Goal: Task Accomplishment & Management: Manage account settings

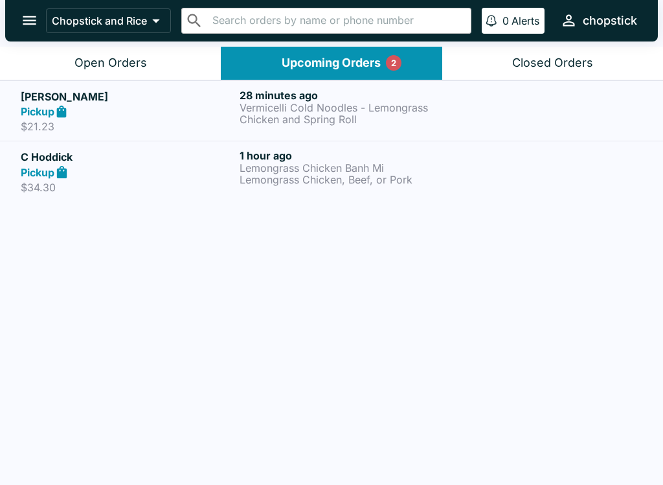
click at [222, 176] on div "Pickup" at bounding box center [128, 172] width 214 height 15
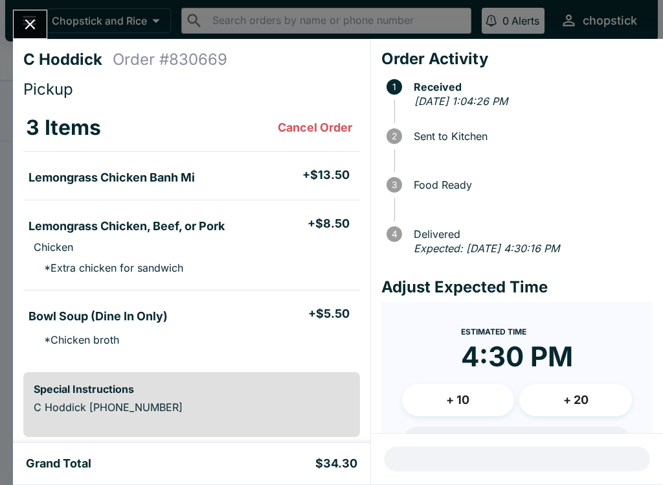
click at [29, 27] on icon "Close" at bounding box center [30, 24] width 10 height 10
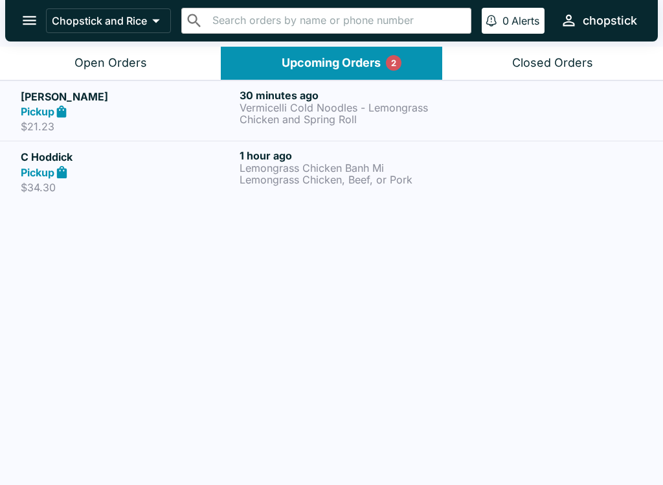
click at [74, 112] on div "Pickup" at bounding box center [128, 111] width 214 height 15
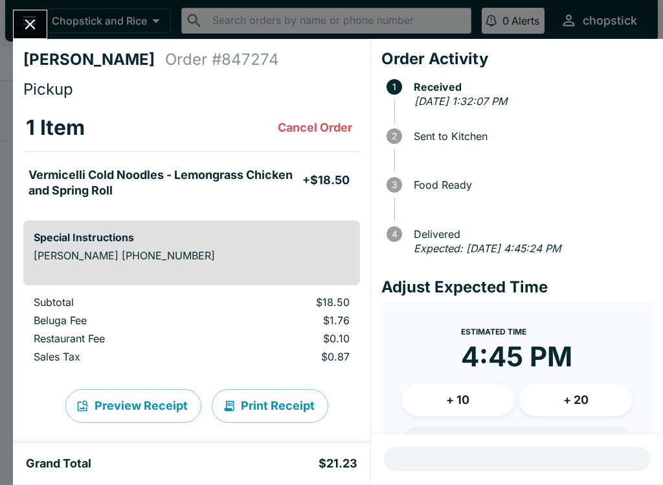
click at [29, 23] on icon "Close" at bounding box center [30, 24] width 10 height 10
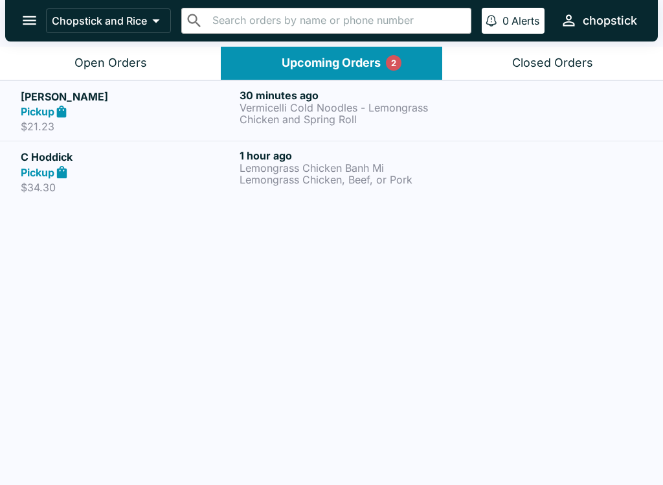
click at [87, 63] on div "Open Orders" at bounding box center [110, 63] width 73 height 15
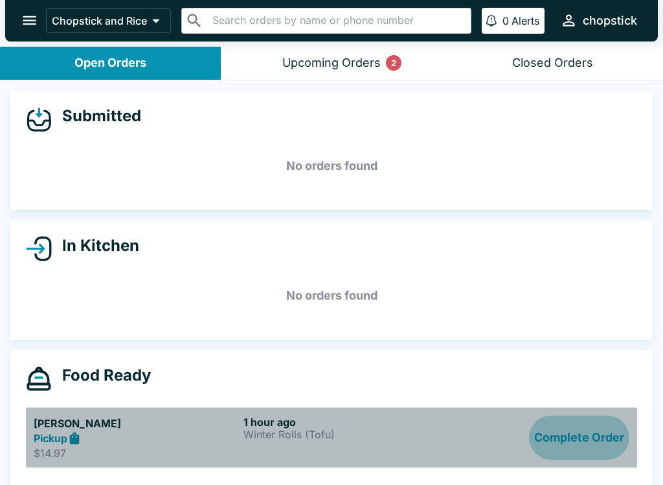
click at [562, 438] on button "Complete Order" at bounding box center [579, 437] width 100 height 45
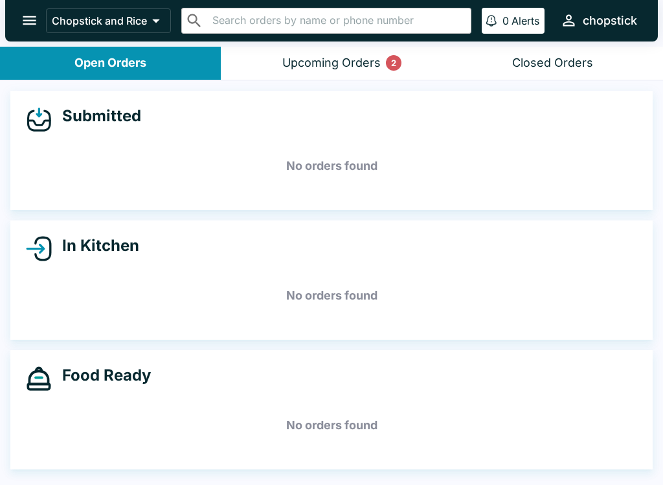
click at [19, 23] on button "open drawer" at bounding box center [29, 20] width 33 height 33
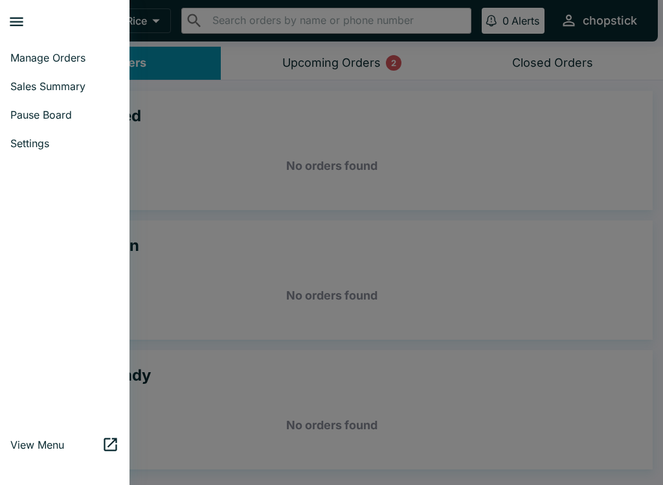
click at [64, 110] on span "Pause Board" at bounding box center [64, 114] width 109 height 13
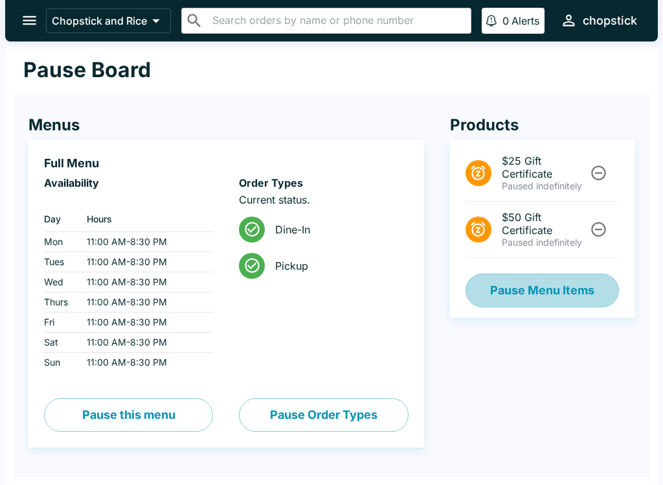
click at [543, 275] on button "Pause Menu Items" at bounding box center [543, 290] width 154 height 34
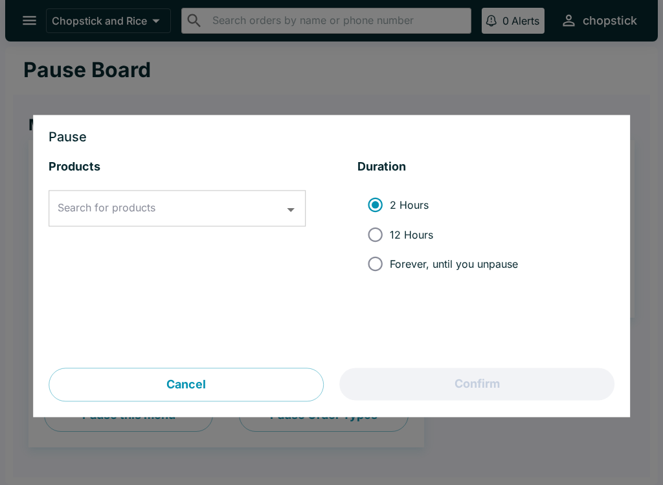
click at [271, 203] on input "Search for products" at bounding box center [167, 208] width 226 height 25
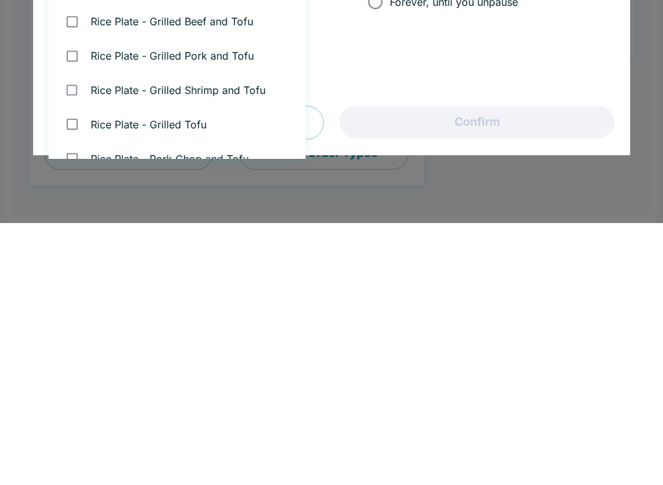
click at [280, 189] on div at bounding box center [331, 242] width 663 height 485
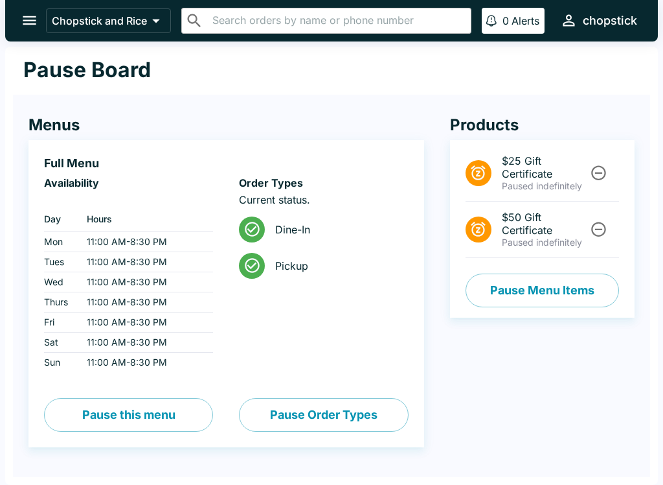
click at [21, 35] on button "open drawer" at bounding box center [29, 20] width 33 height 33
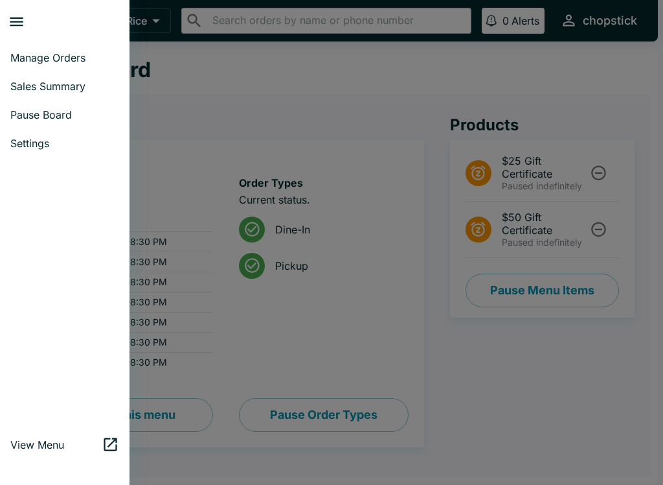
click at [81, 63] on span "Manage Orders" at bounding box center [64, 57] width 109 height 13
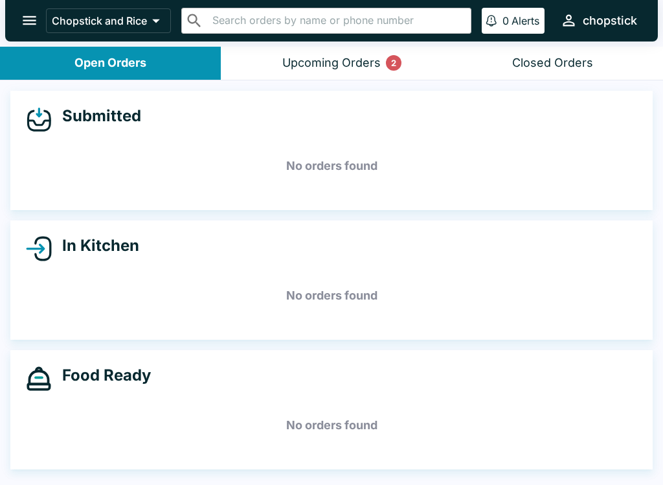
click at [314, 91] on div "Submitted No orders found" at bounding box center [331, 150] width 643 height 119
click at [335, 53] on button "Upcoming Orders 2" at bounding box center [331, 63] width 221 height 33
